Goal: Task Accomplishment & Management: Manage account settings

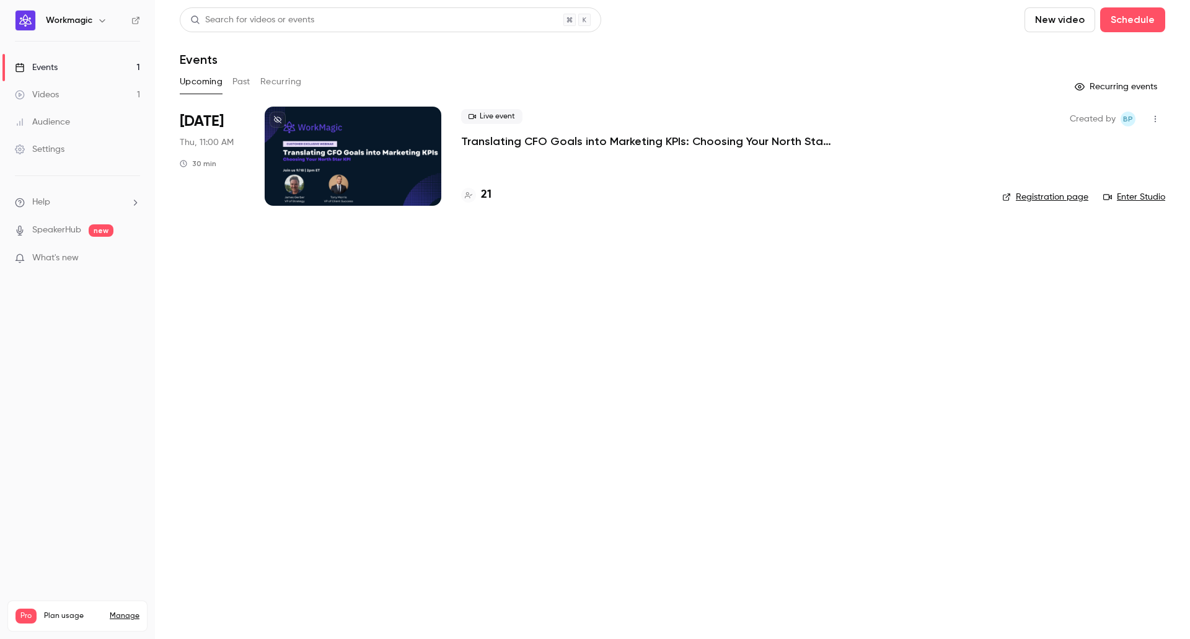
click at [484, 189] on h4 "21" at bounding box center [486, 195] width 11 height 17
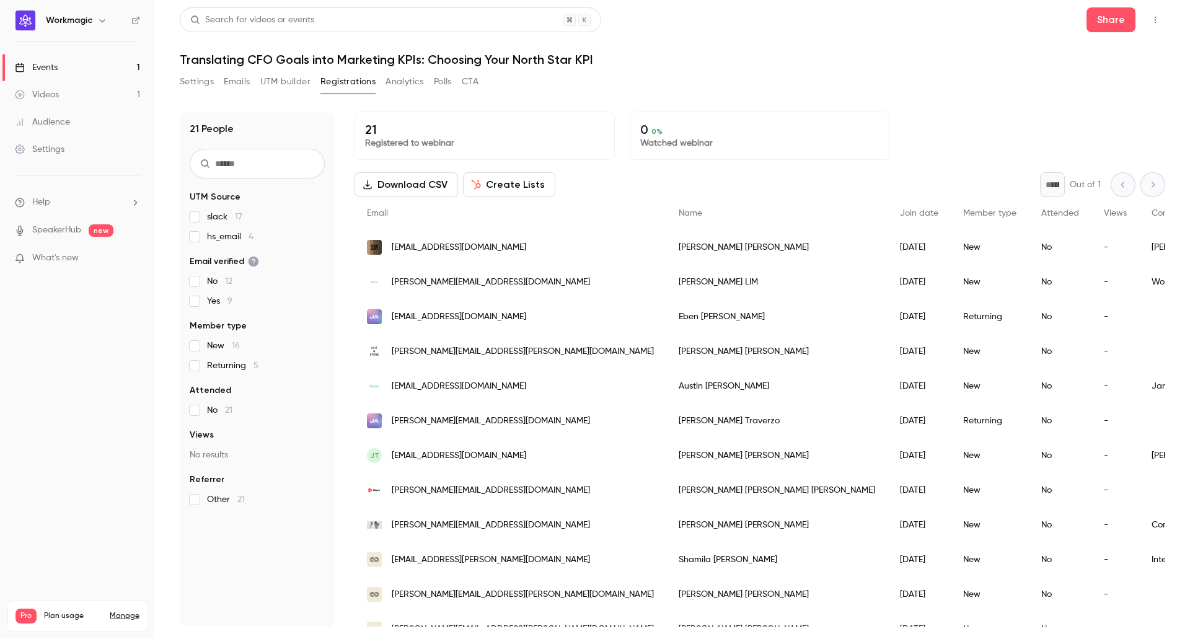
click at [190, 81] on button "Settings" at bounding box center [197, 82] width 34 height 20
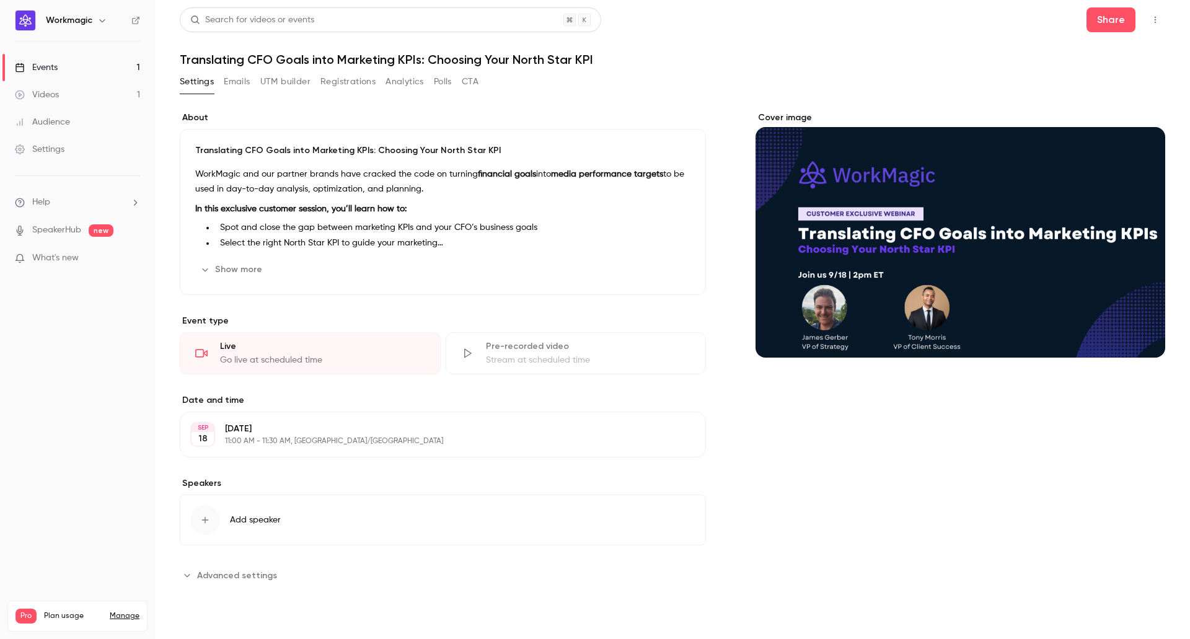
click at [365, 79] on button "Registrations" at bounding box center [347, 82] width 55 height 20
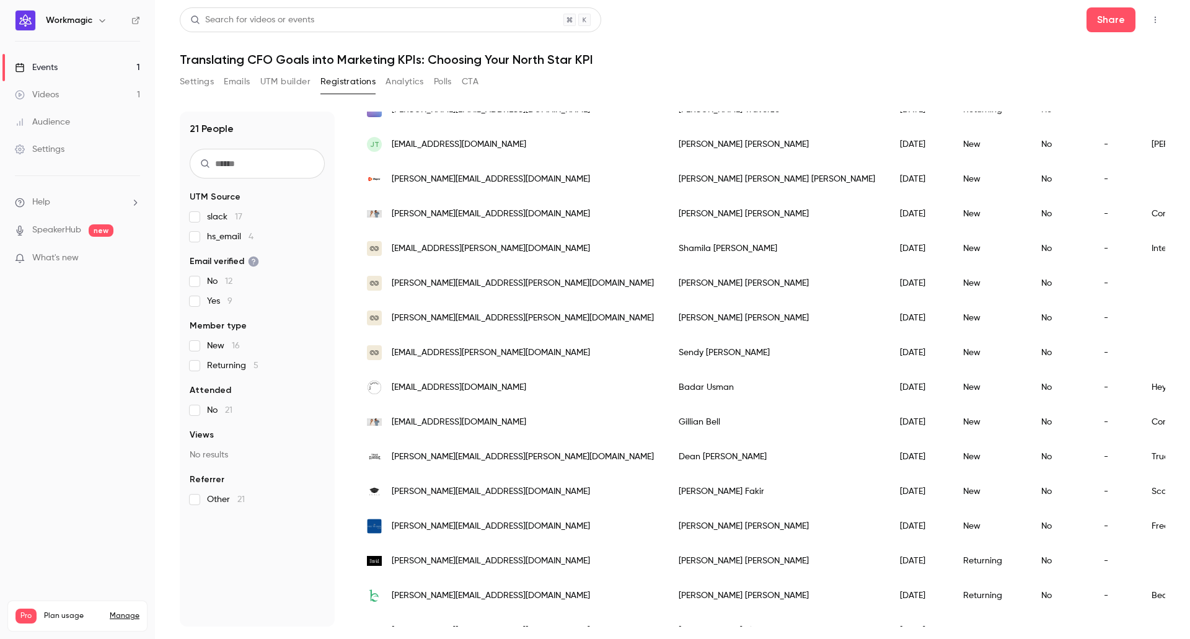
scroll to position [341, 0]
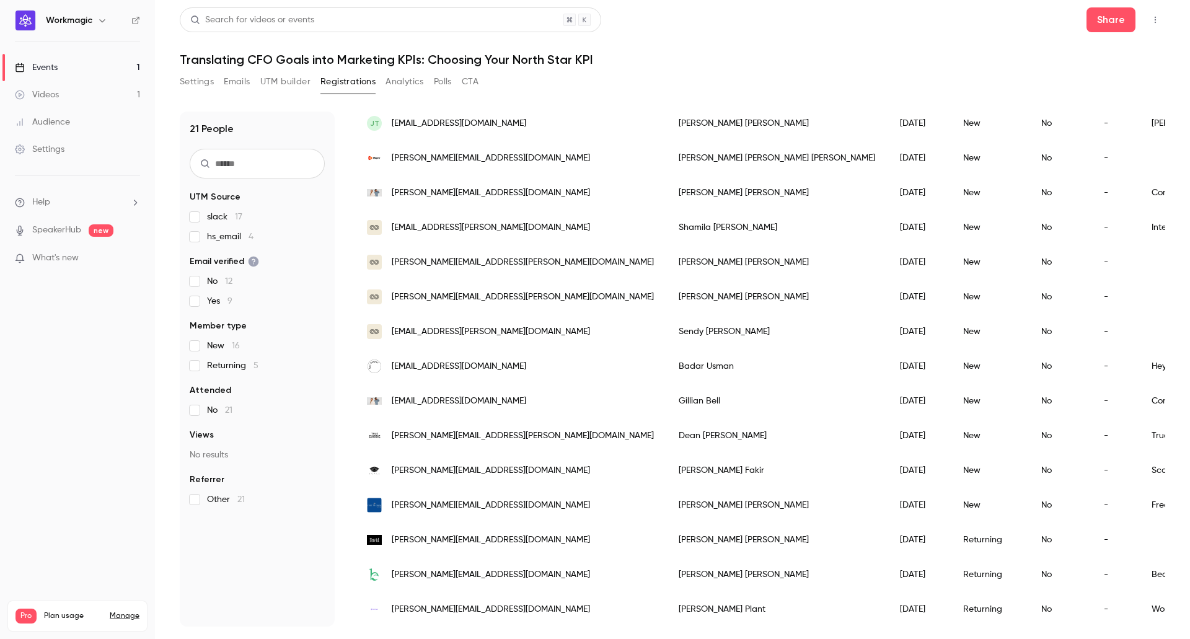
click at [916, 14] on div "Search for videos or events Share" at bounding box center [672, 19] width 985 height 25
